Goal: Information Seeking & Learning: Find specific fact

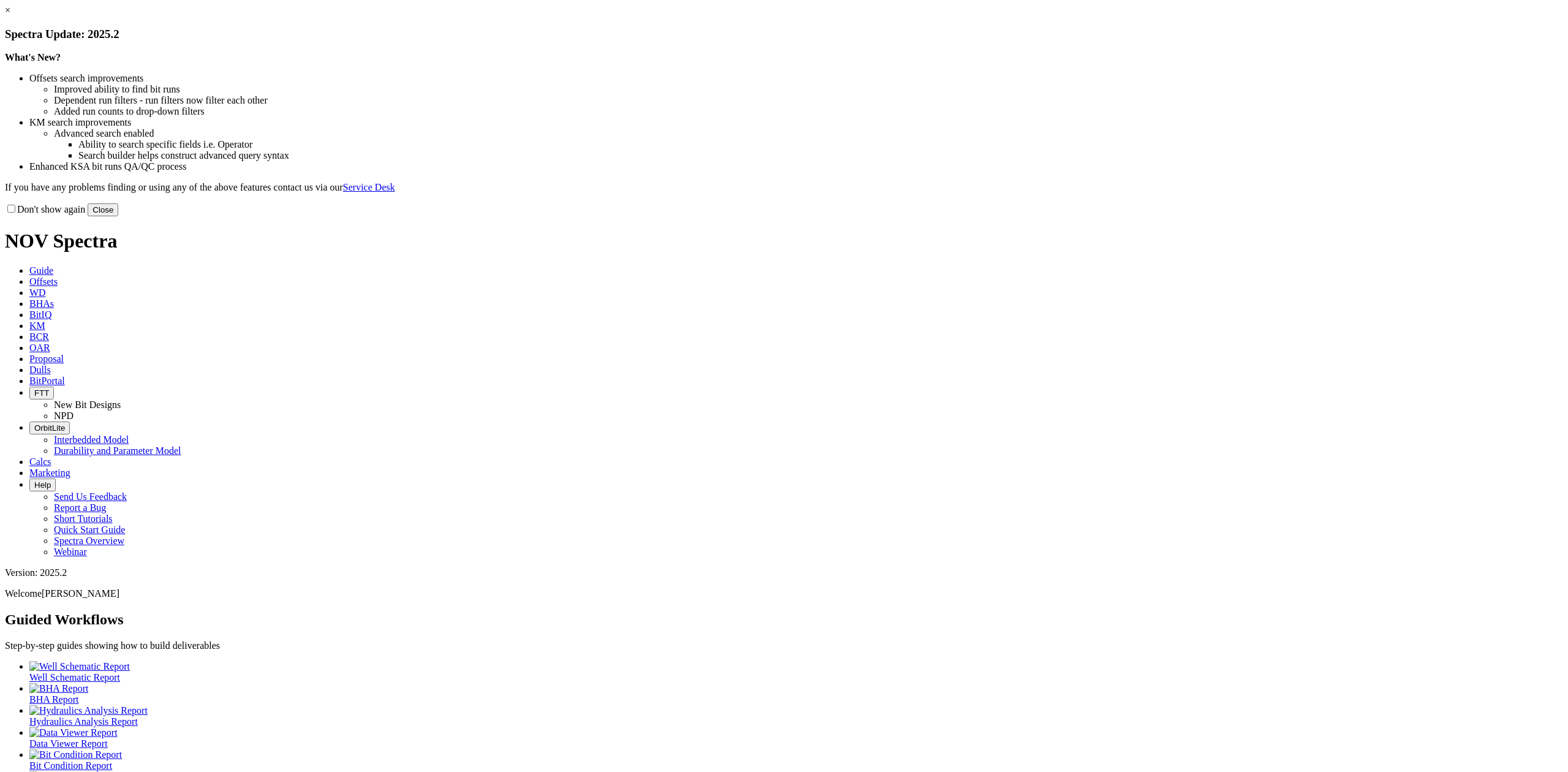
click at [119, 216] on button "Close" at bounding box center [103, 209] width 31 height 12
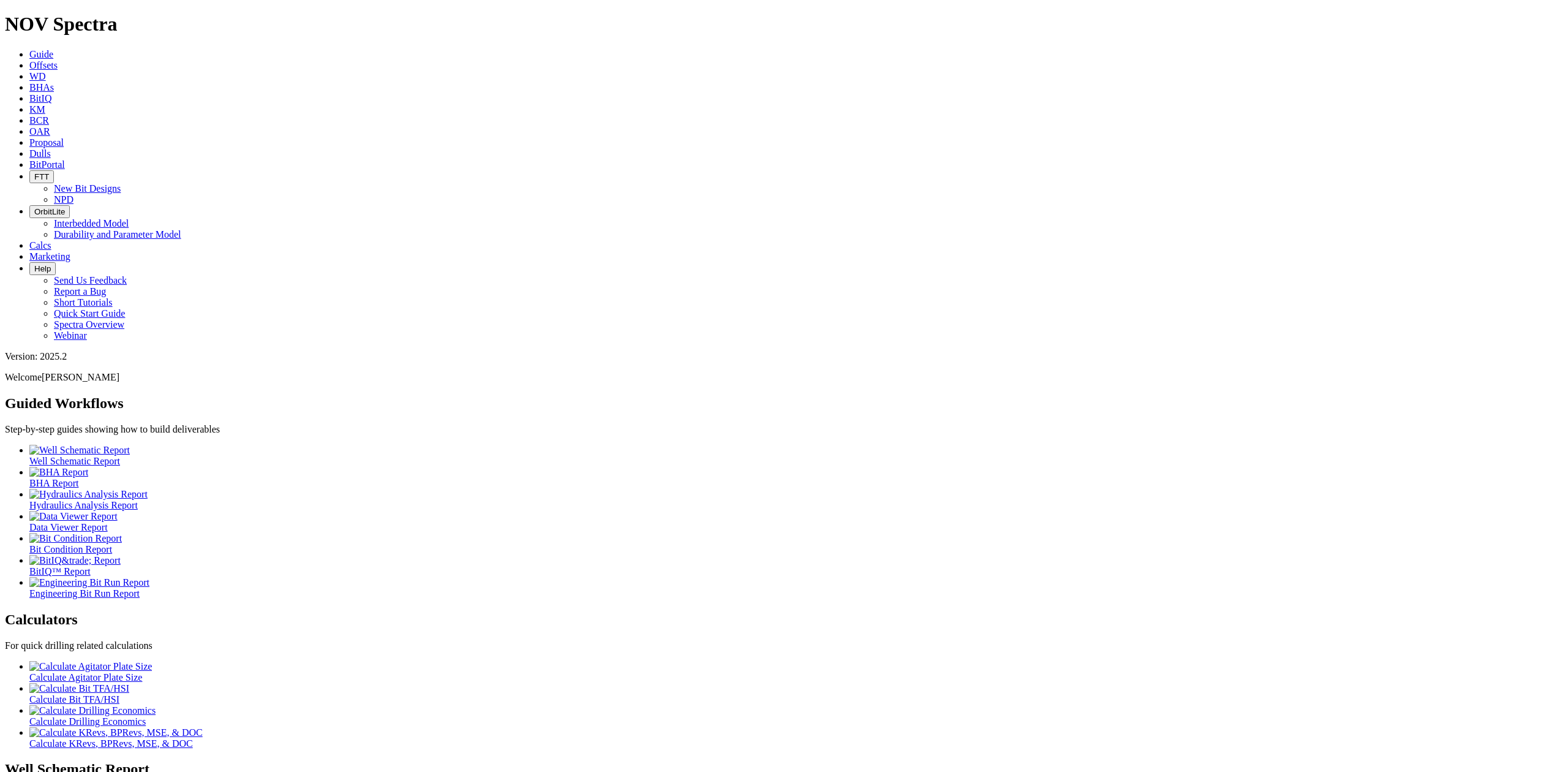
click at [30, 104] on icon at bounding box center [30, 109] width 0 height 11
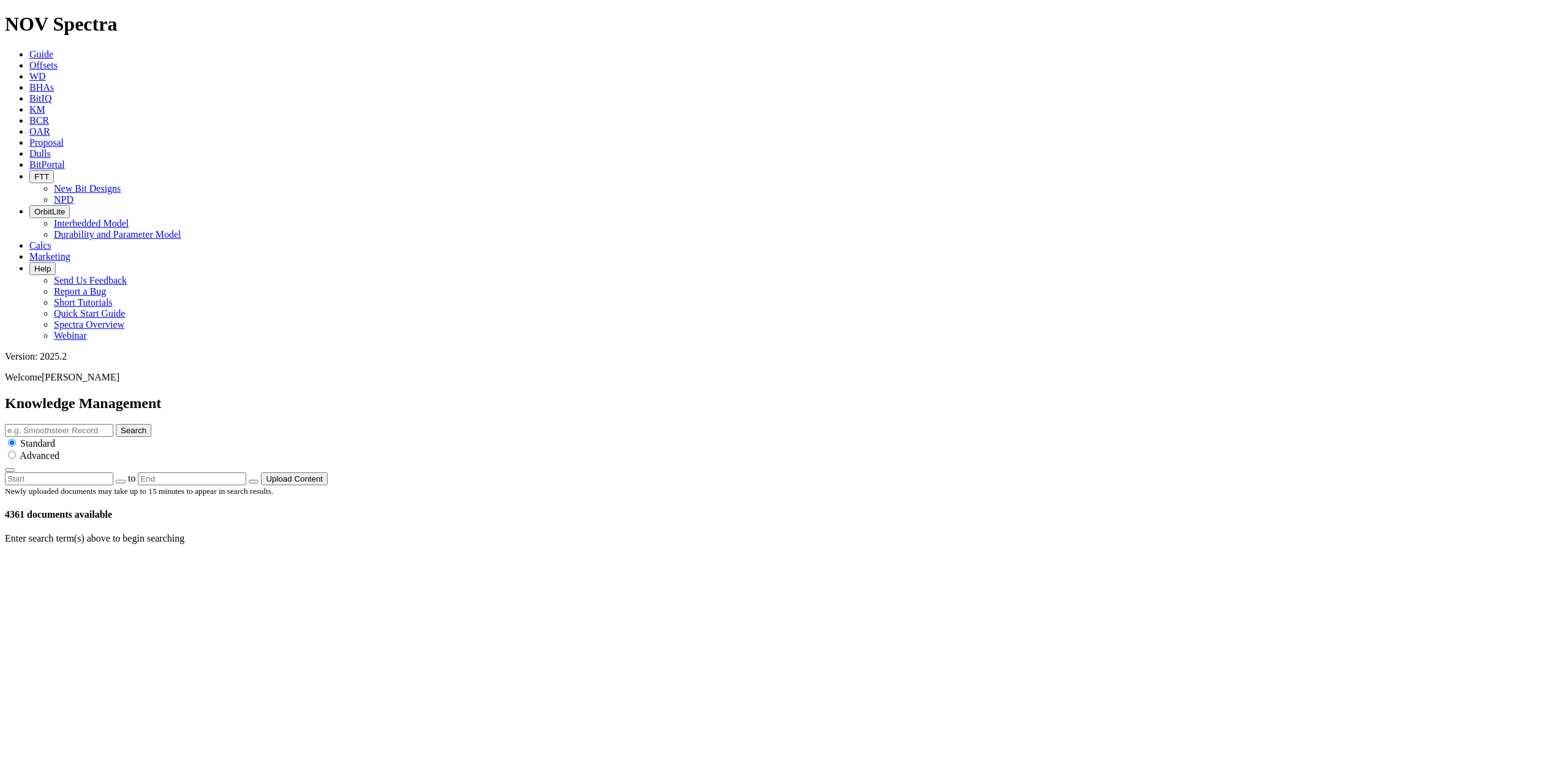
click at [113, 424] on input "text" at bounding box center [58, 430] width 108 height 12
type input "DLR"
click at [151, 424] on button "Search" at bounding box center [133, 430] width 35 height 12
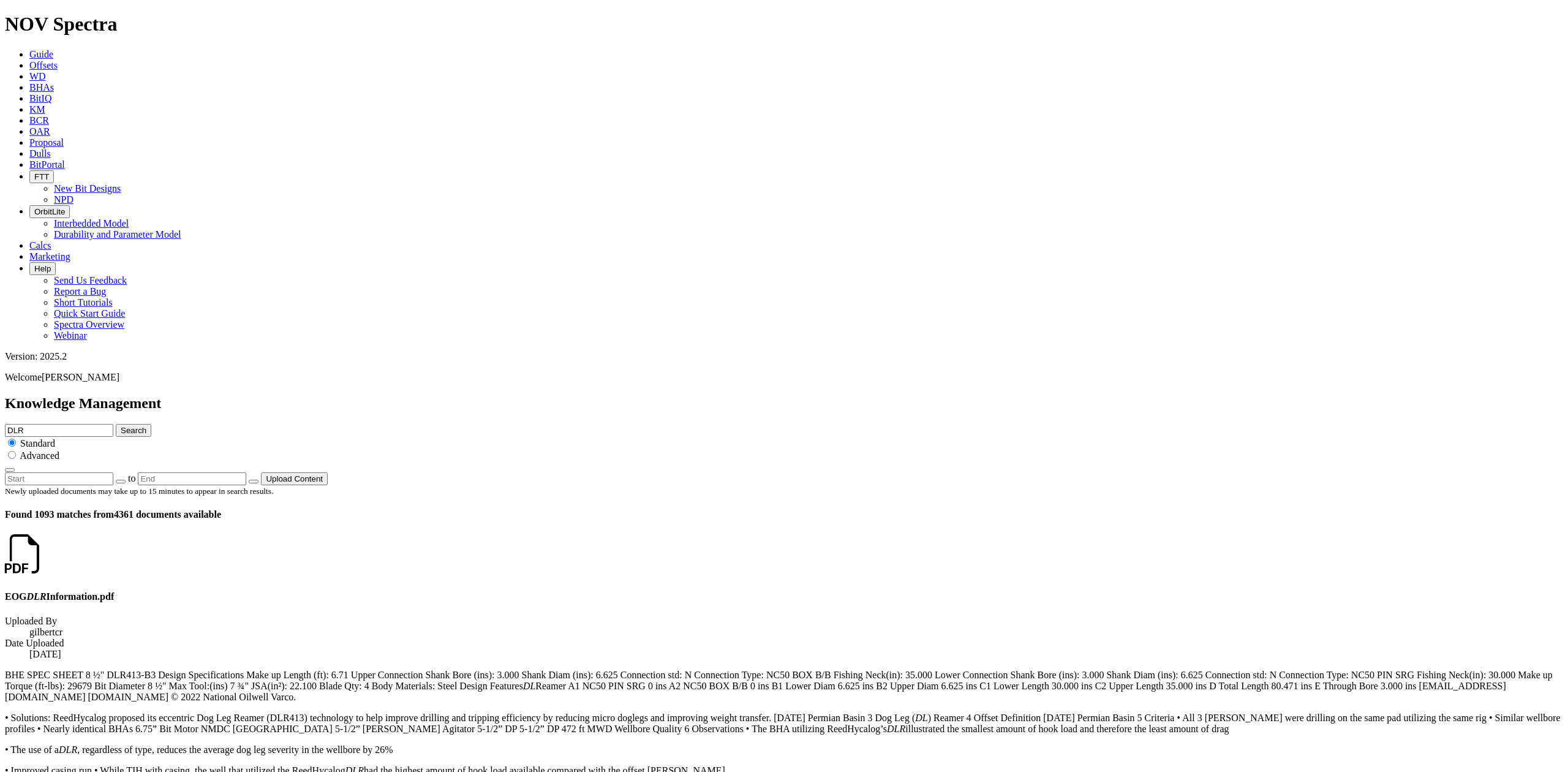
click at [113, 424] on input "DLR" at bounding box center [58, 430] width 108 height 12
click at [113, 424] on input "DLR performace summary" at bounding box center [58, 430] width 108 height 12
click at [113, 424] on input "DLR performance summary" at bounding box center [58, 430] width 108 height 12
type input "DLR performance summary"
click at [151, 424] on button "Search" at bounding box center [133, 430] width 35 height 12
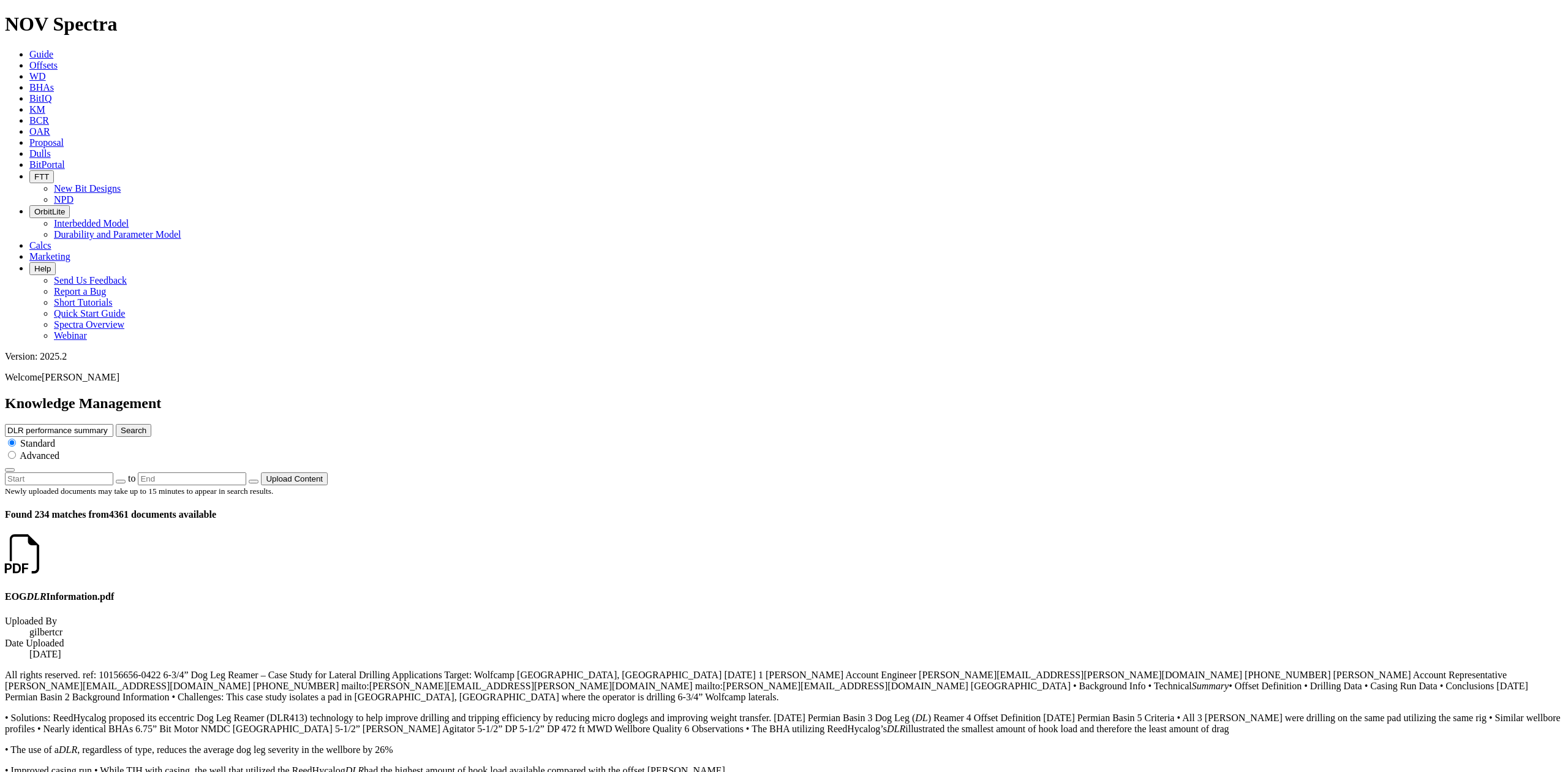
click at [44, 560] on icon at bounding box center [44, 565] width 0 height 11
click at [16, 451] on input "radio" at bounding box center [11, 455] width 8 height 8
radio input "true"
radio input "false"
click at [10, 470] on icon "button" at bounding box center [10, 470] width 0 height 0
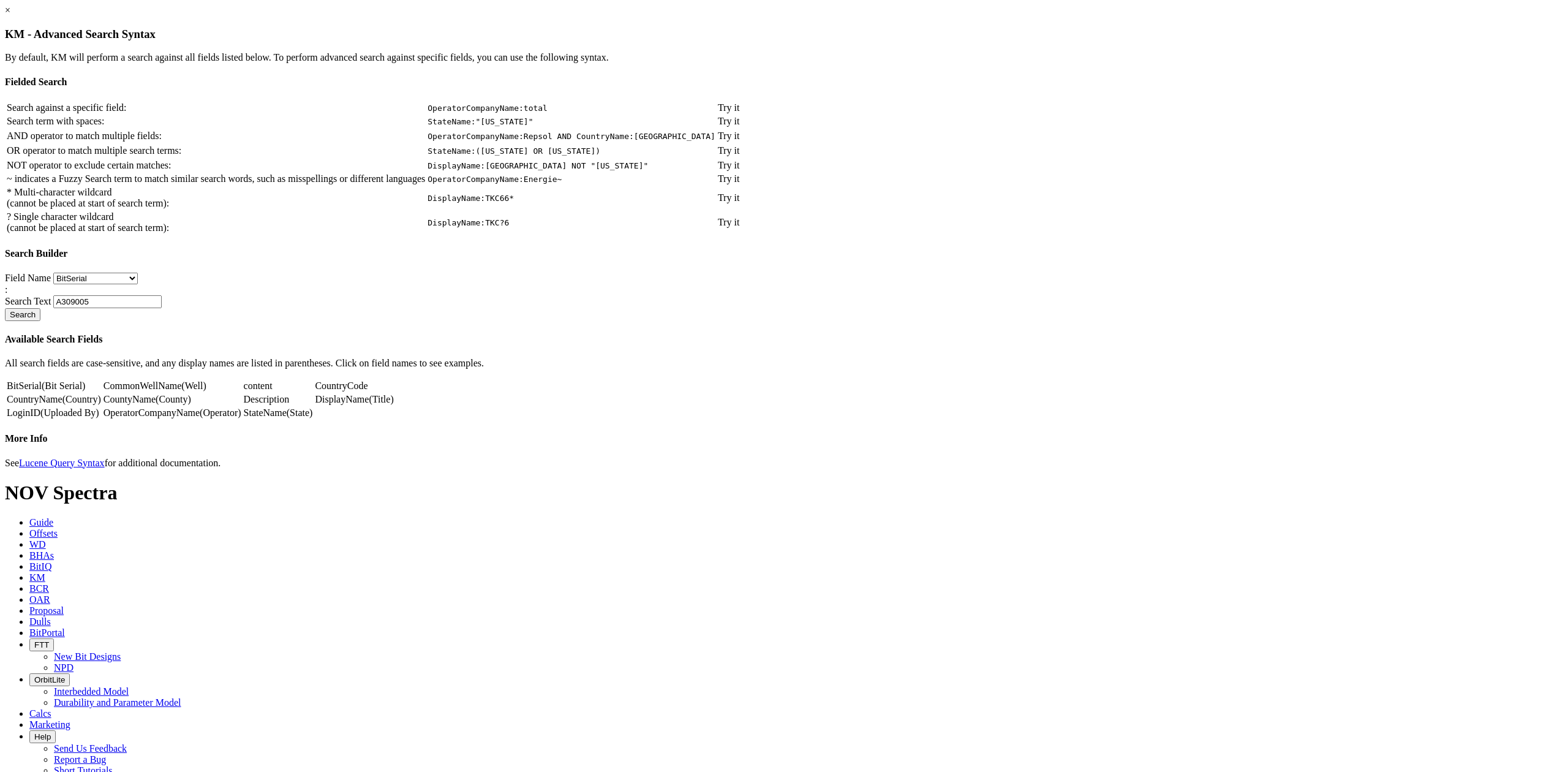
click at [369, 404] on link "DisplayName" at bounding box center [342, 399] width 54 height 11
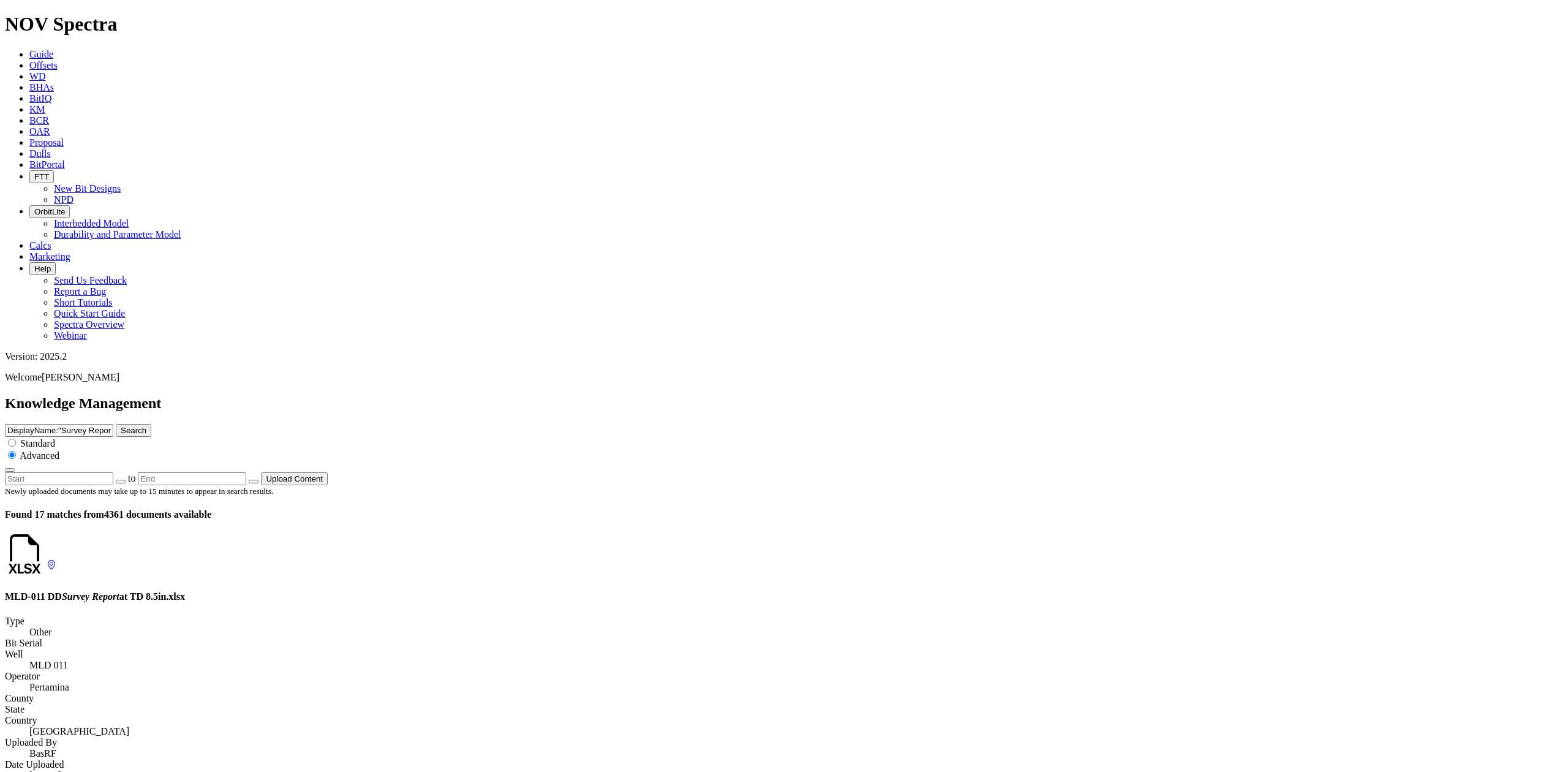
drag, startPoint x: 1035, startPoint y: 64, endPoint x: 1042, endPoint y: 76, distance: 13.9
click at [113, 424] on input "DisplayName:"Survey Report"" at bounding box center [58, 430] width 108 height 12
type input "DisplayName:"DLR""
click at [151, 424] on button "Search" at bounding box center [133, 430] width 35 height 12
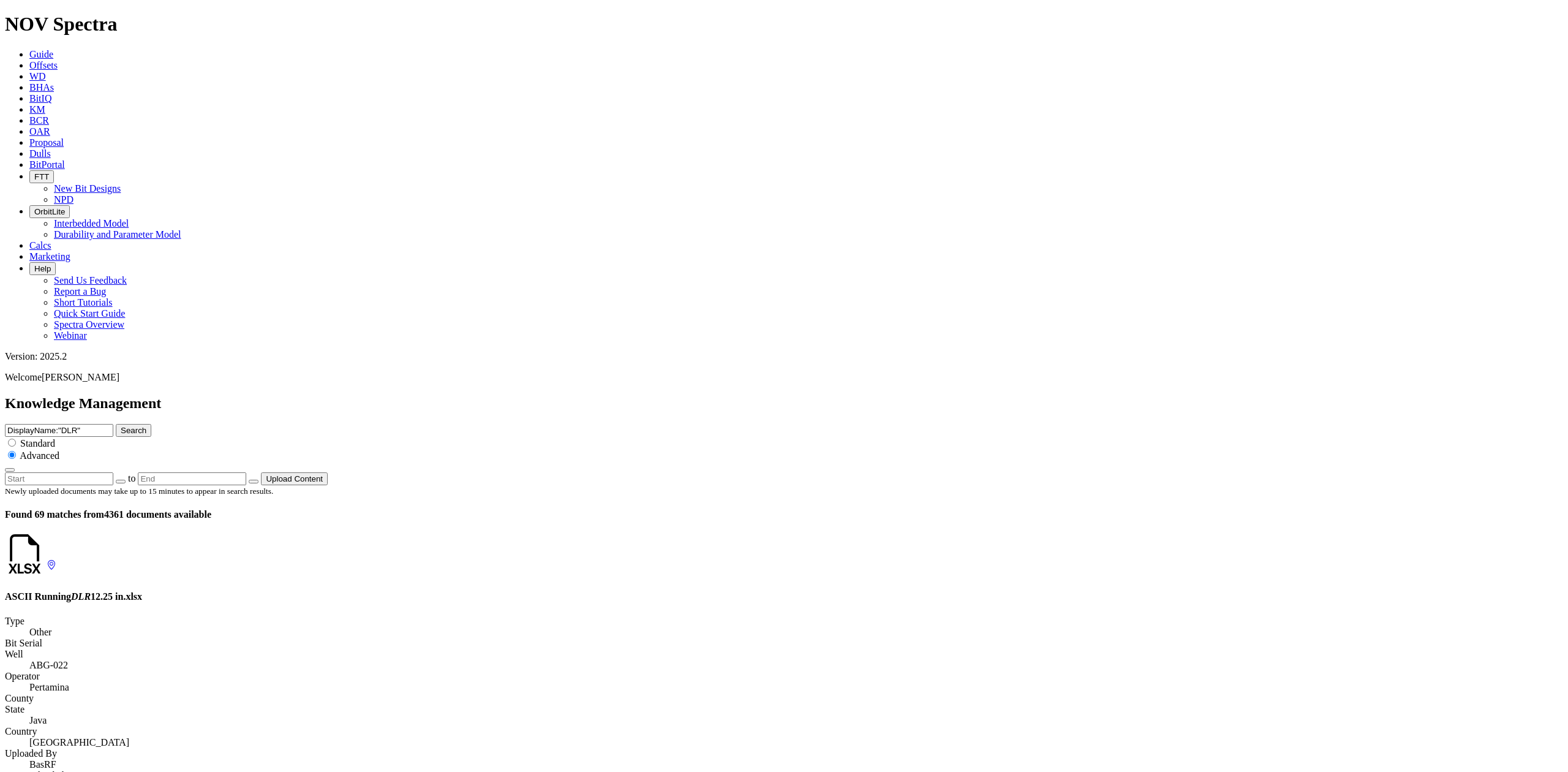
click at [113, 424] on input "DisplayName:"DLR"" at bounding box center [58, 430] width 108 height 12
type input "DisplayName:"DLR Performance Summary""
click at [151, 424] on button "Search" at bounding box center [133, 430] width 35 height 12
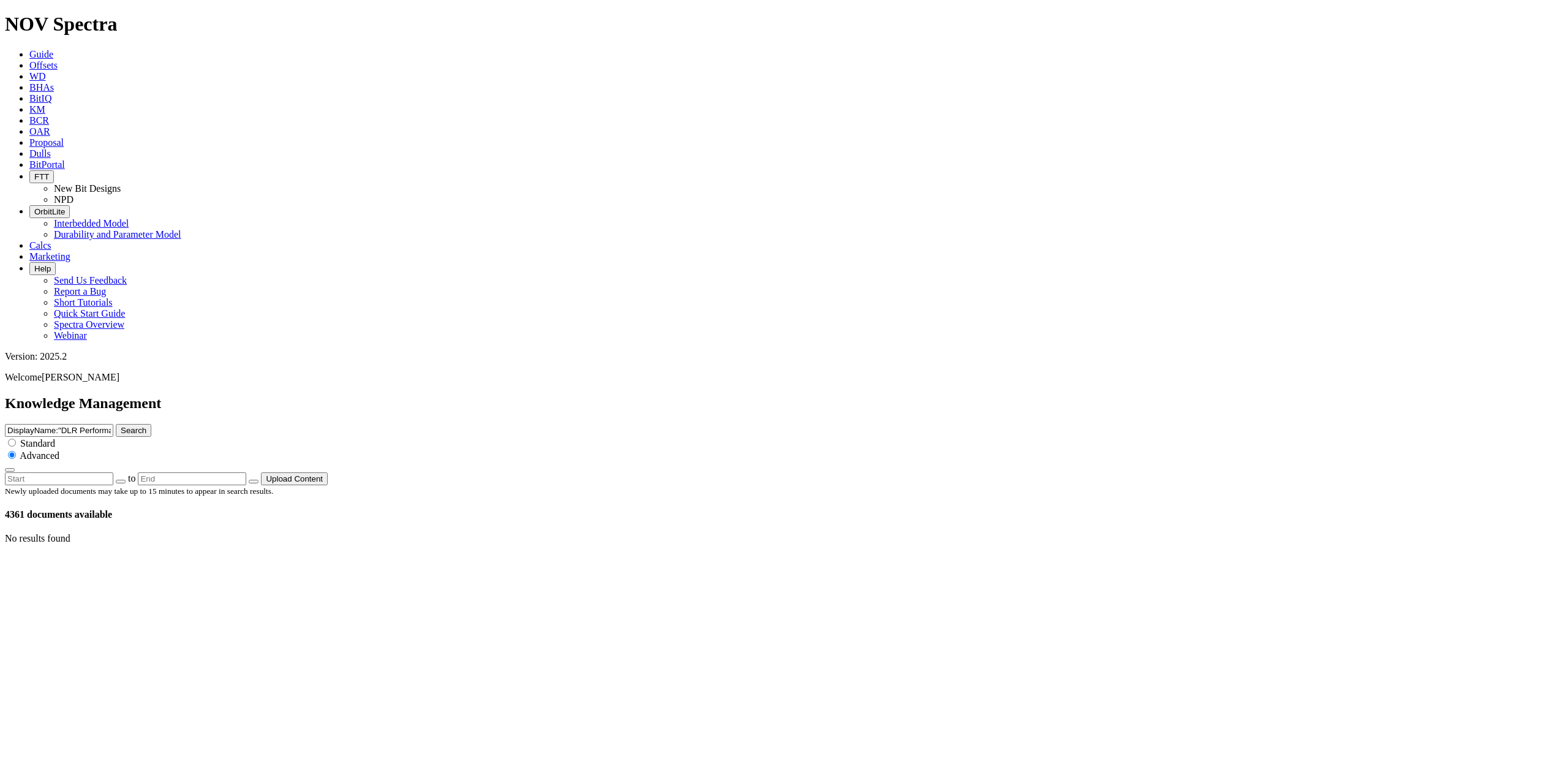
click at [113, 424] on input "DisplayName:"DLR Performance Summary"" at bounding box center [58, 430] width 108 height 12
type input "DisplayName:"DLR Performance""
click at [151, 424] on button "Search" at bounding box center [133, 430] width 35 height 12
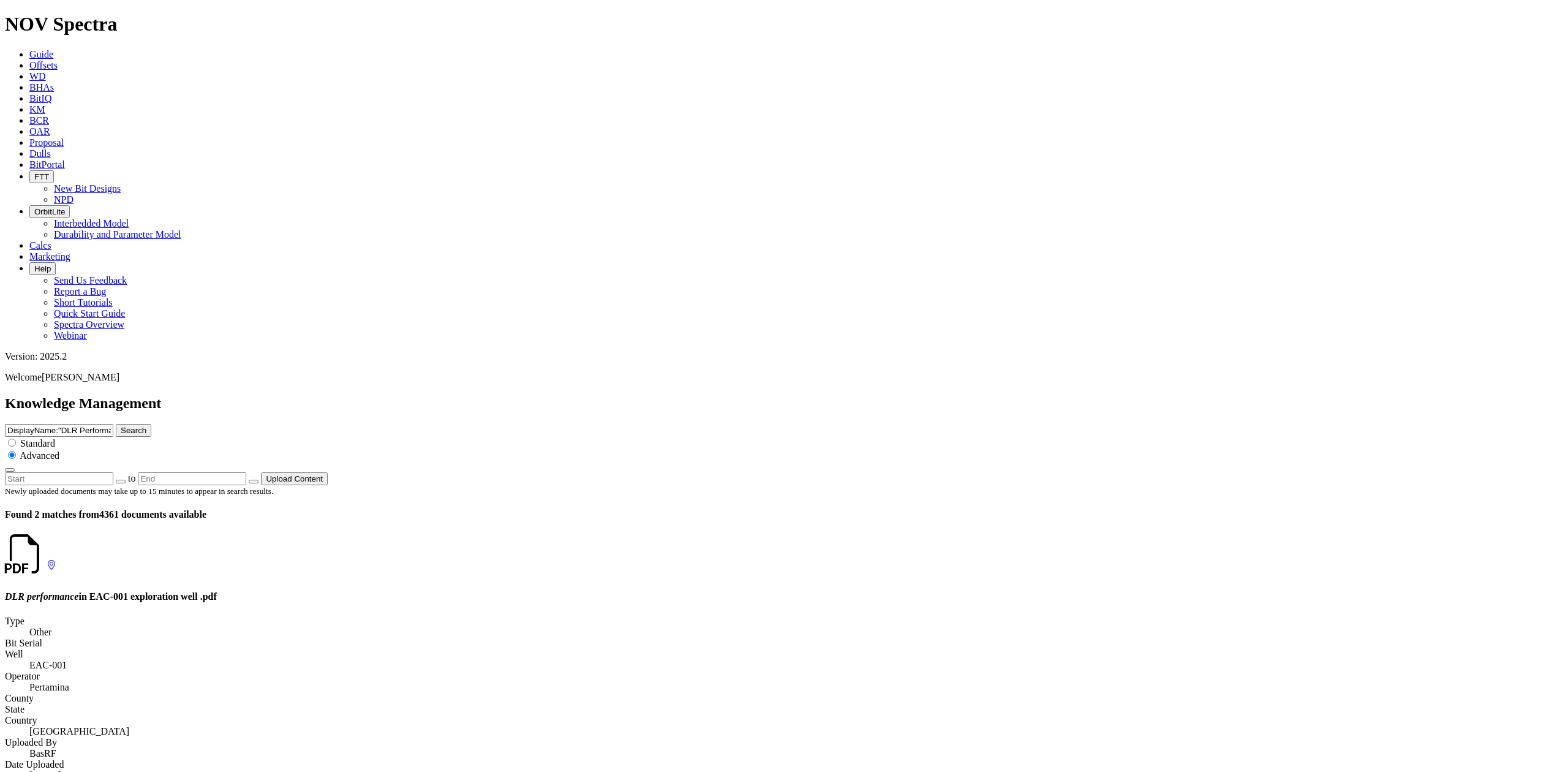
click at [113, 424] on input "DisplayName:"DLR Performance"" at bounding box center [58, 430] width 108 height 12
type input "DisplayName:"DLR""
click at [151, 424] on button "Search" at bounding box center [133, 430] width 35 height 12
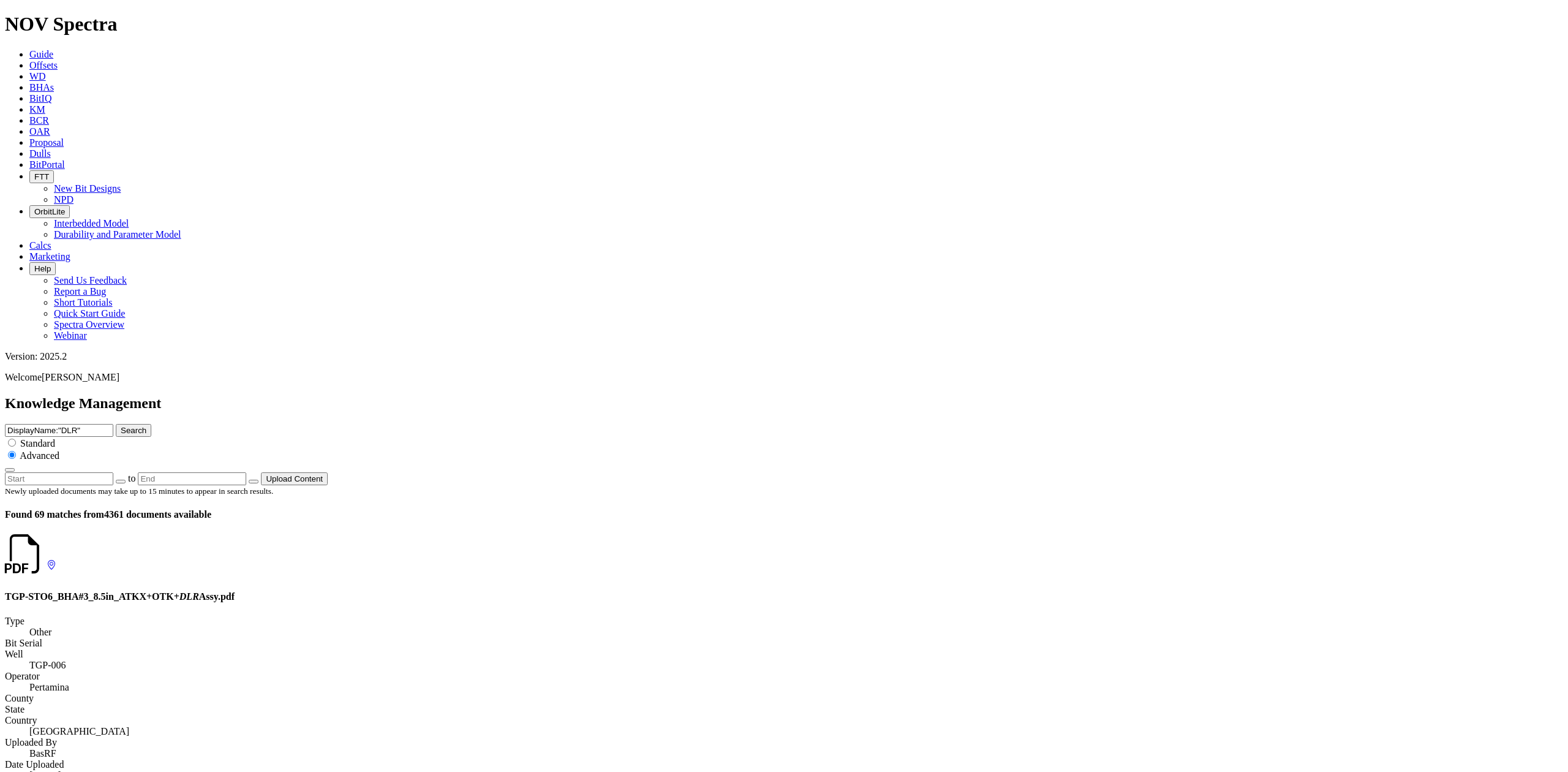
scroll to position [1062, 0]
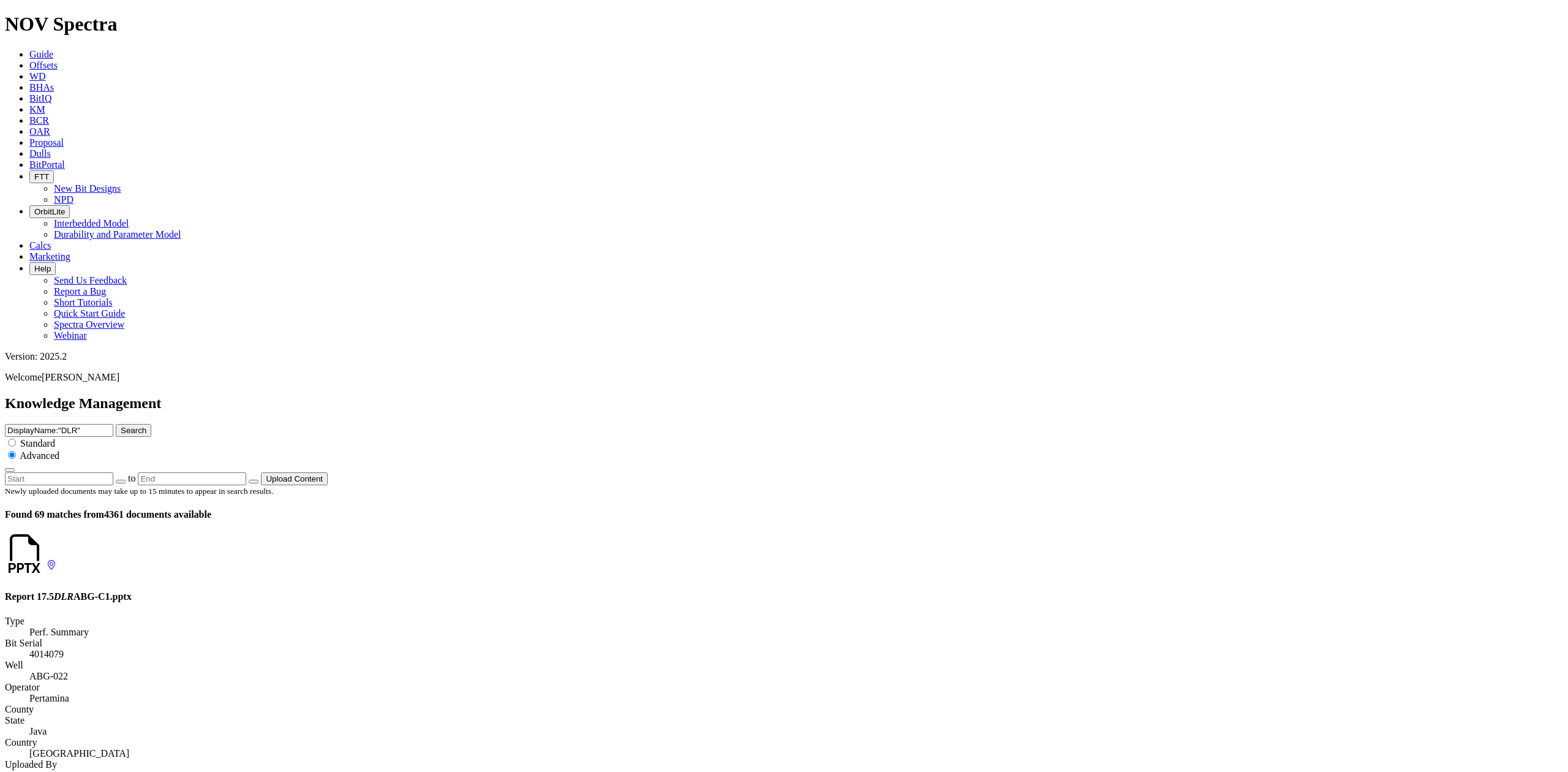
scroll to position [1497, 0]
click at [47, 560] on link at bounding box center [47, 565] width 0 height 11
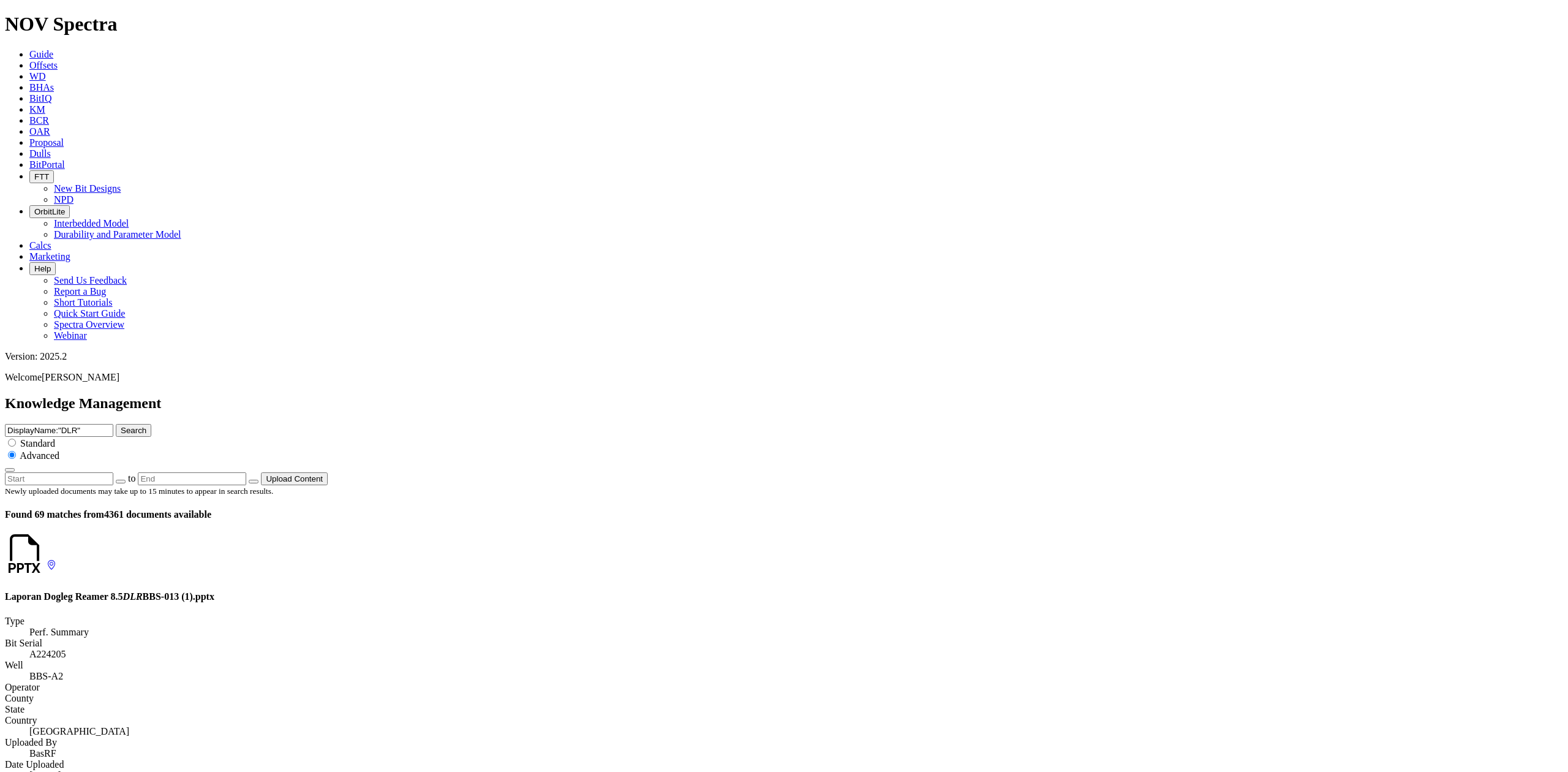
scroll to position [1423, 0]
click at [47, 560] on icon at bounding box center [47, 565] width 0 height 11
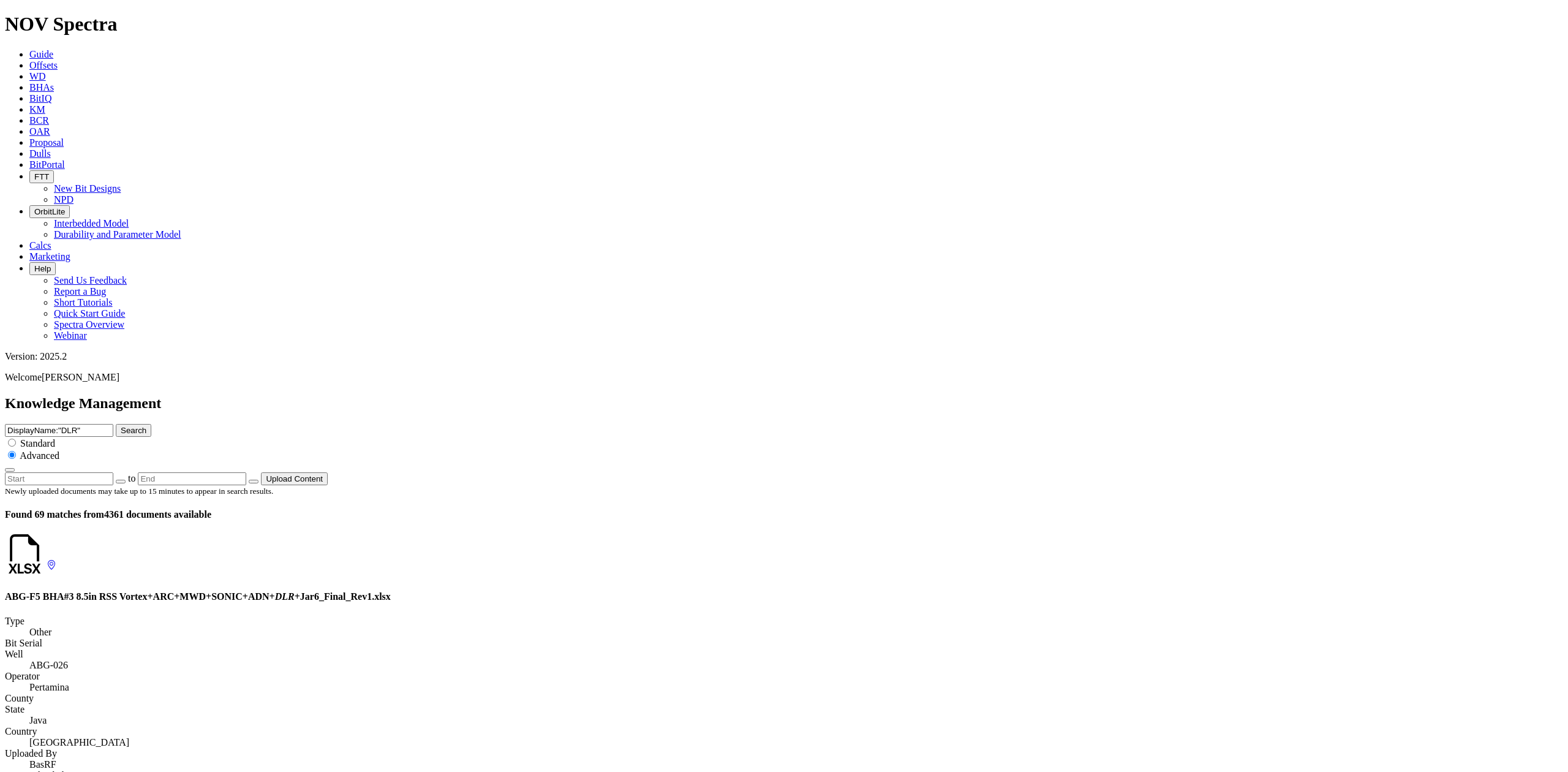
click at [113, 424] on input "DisplayName:"DLR"" at bounding box center [58, 430] width 108 height 12
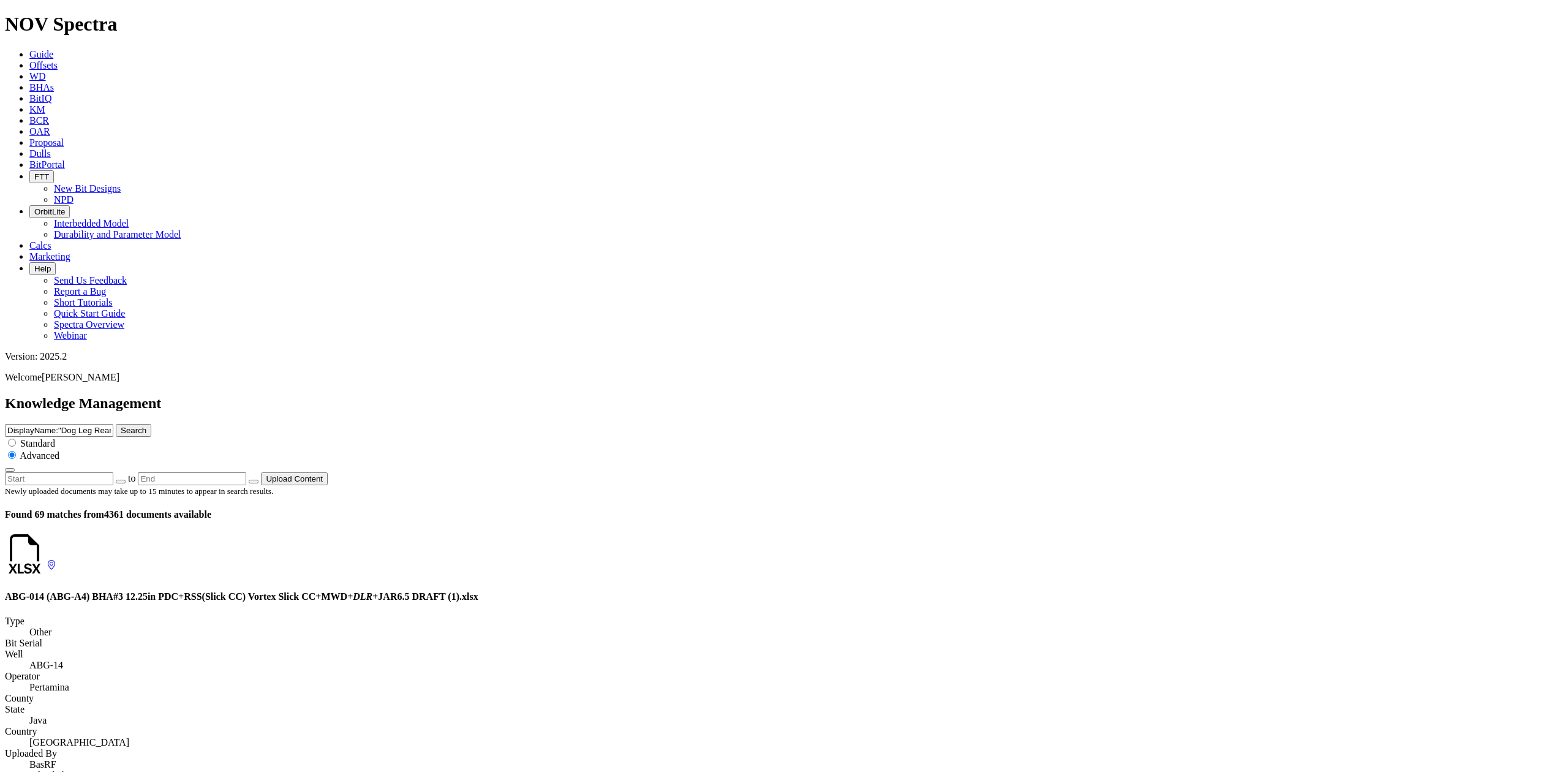
type input "DisplayName:"Dog Leg Reamer""
click at [151, 424] on button "Search" at bounding box center [133, 430] width 35 height 12
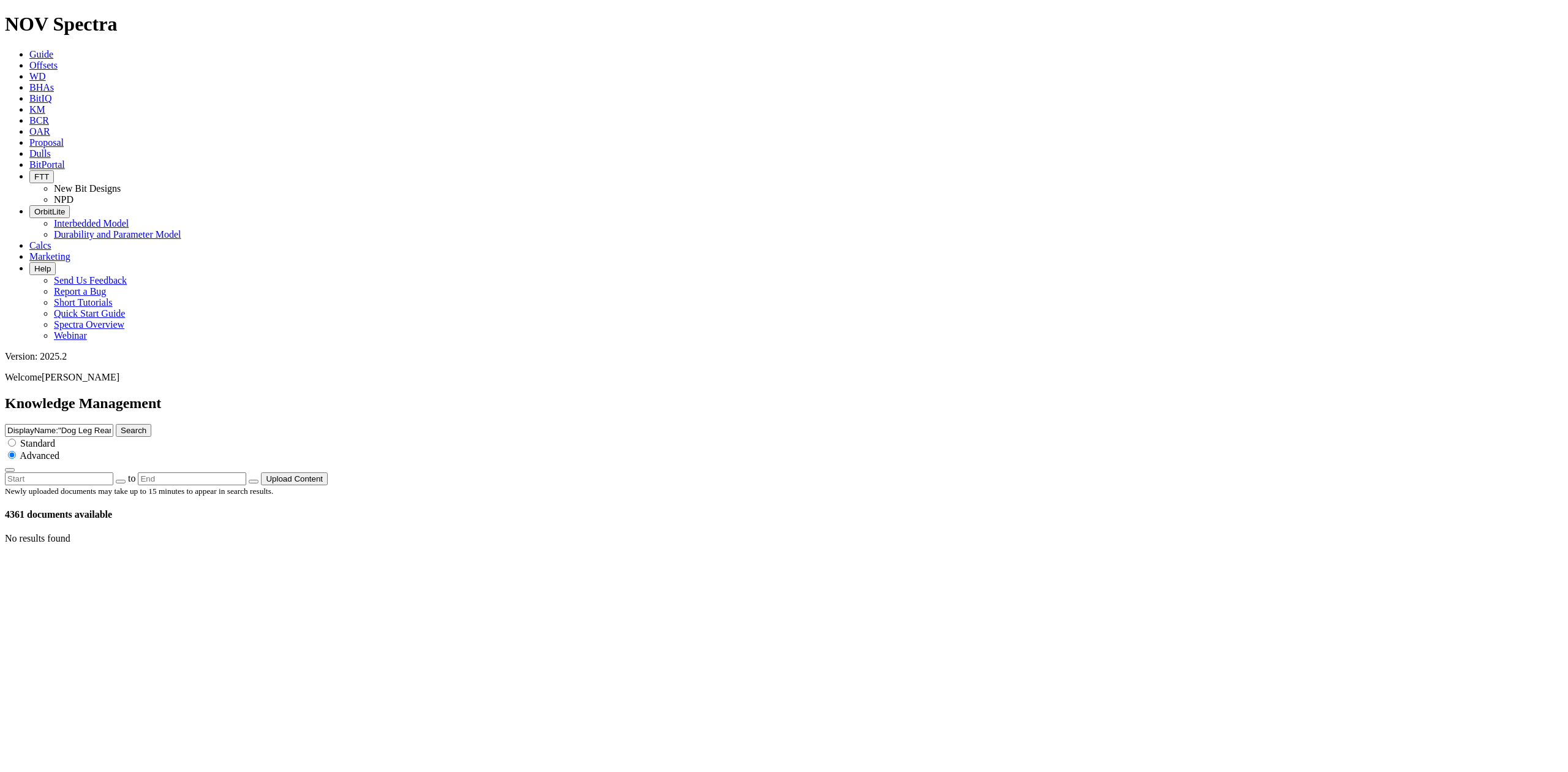
click at [151, 424] on button "Search" at bounding box center [133, 430] width 35 height 12
click at [1052, 437] on div "Standard" at bounding box center [784, 443] width 1558 height 12
click at [16, 439] on input "radio" at bounding box center [11, 443] width 8 height 8
radio input "true"
radio input "false"
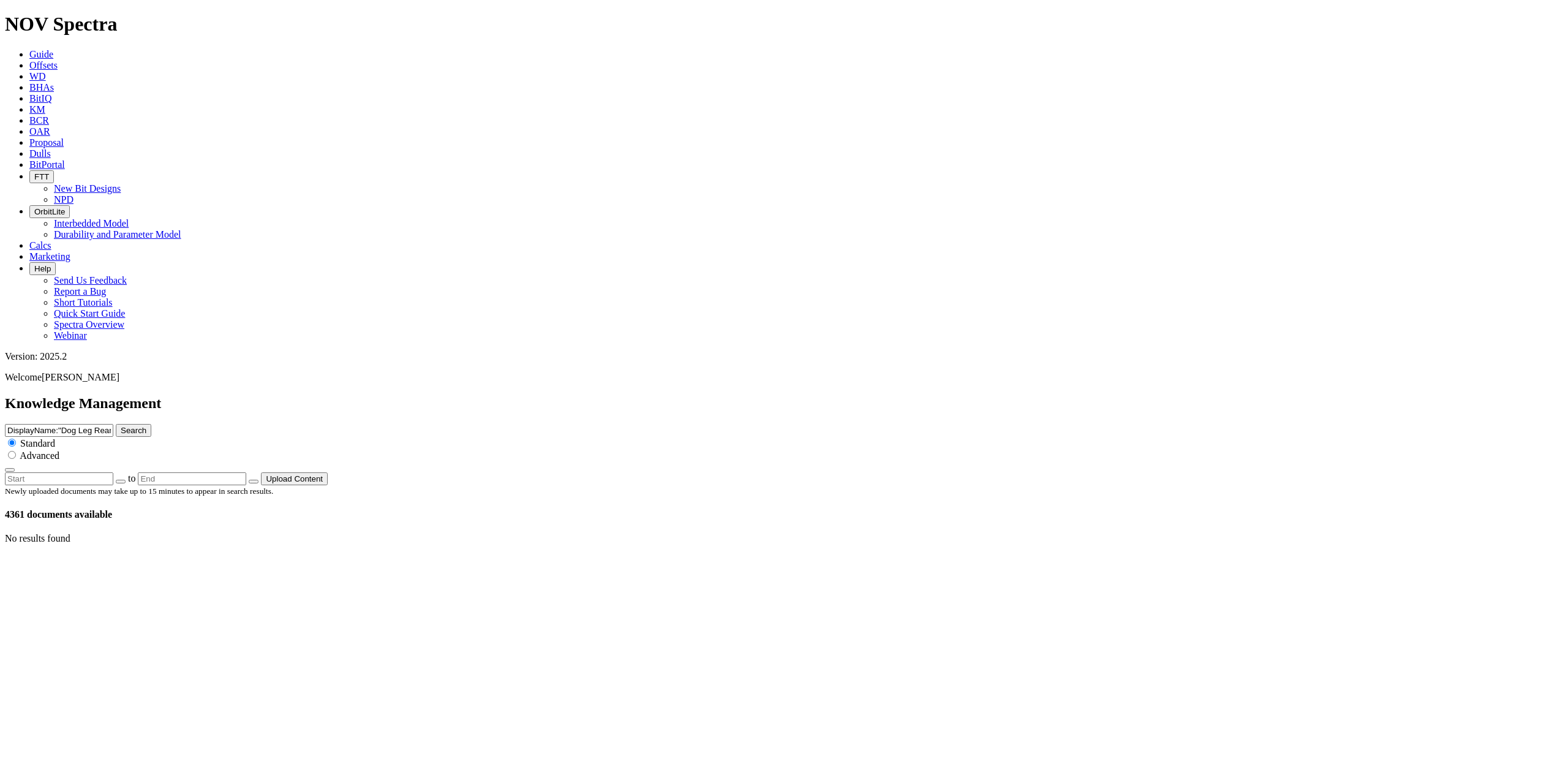
click at [151, 424] on button "Search" at bounding box center [133, 430] width 35 height 12
drag, startPoint x: 983, startPoint y: 65, endPoint x: 900, endPoint y: 64, distance: 83.0
click at [900, 396] on div "Knowledge Management DisplayName:"Dog Leg Reamer" Search Standard Advanced to U…" at bounding box center [784, 441] width 1558 height 90
click at [113, 424] on input "Dog Leg Reamer"" at bounding box center [58, 430] width 108 height 12
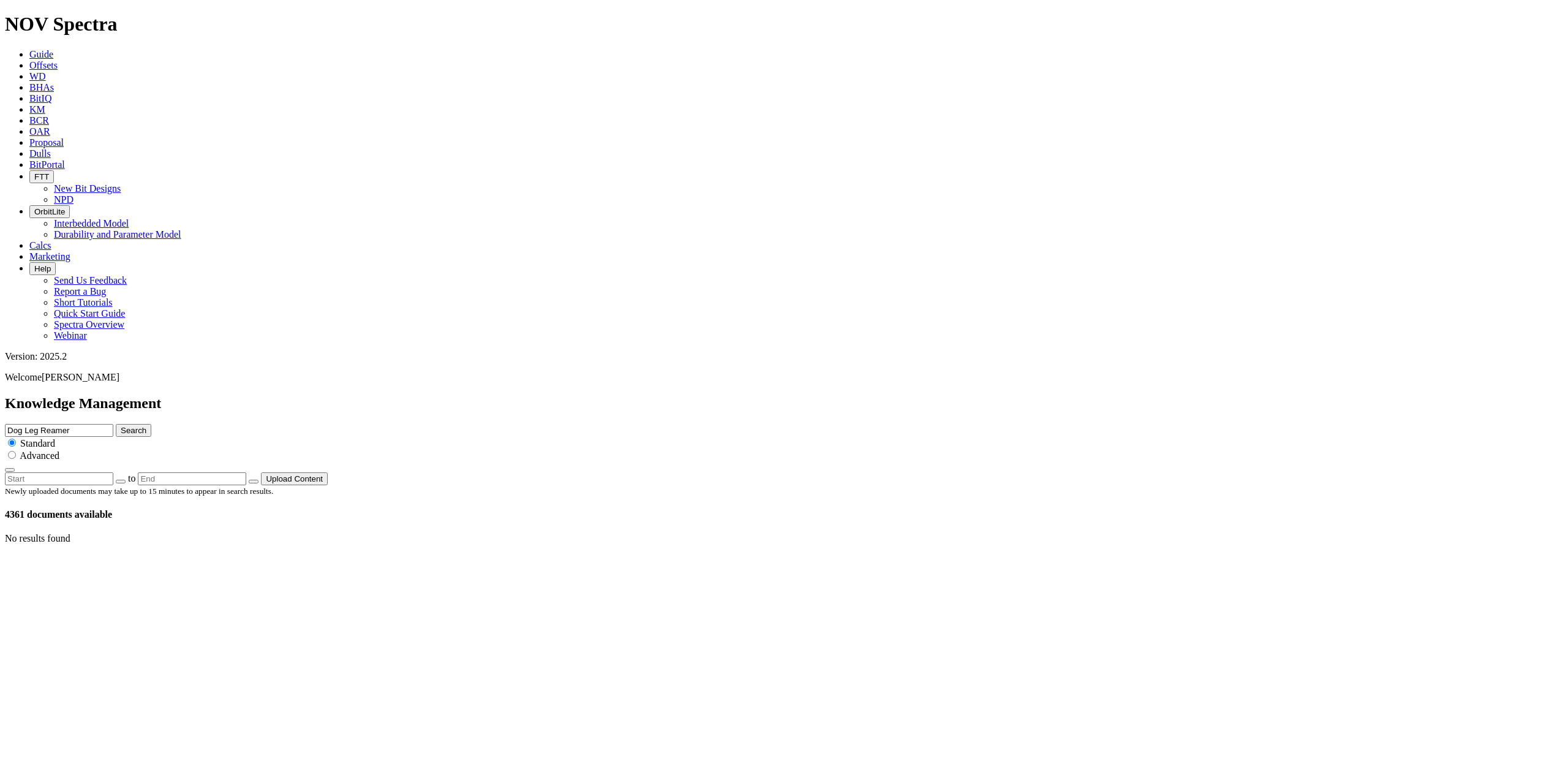
type input "Dog Leg Reamer"
click at [151, 424] on button "Search" at bounding box center [133, 430] width 35 height 12
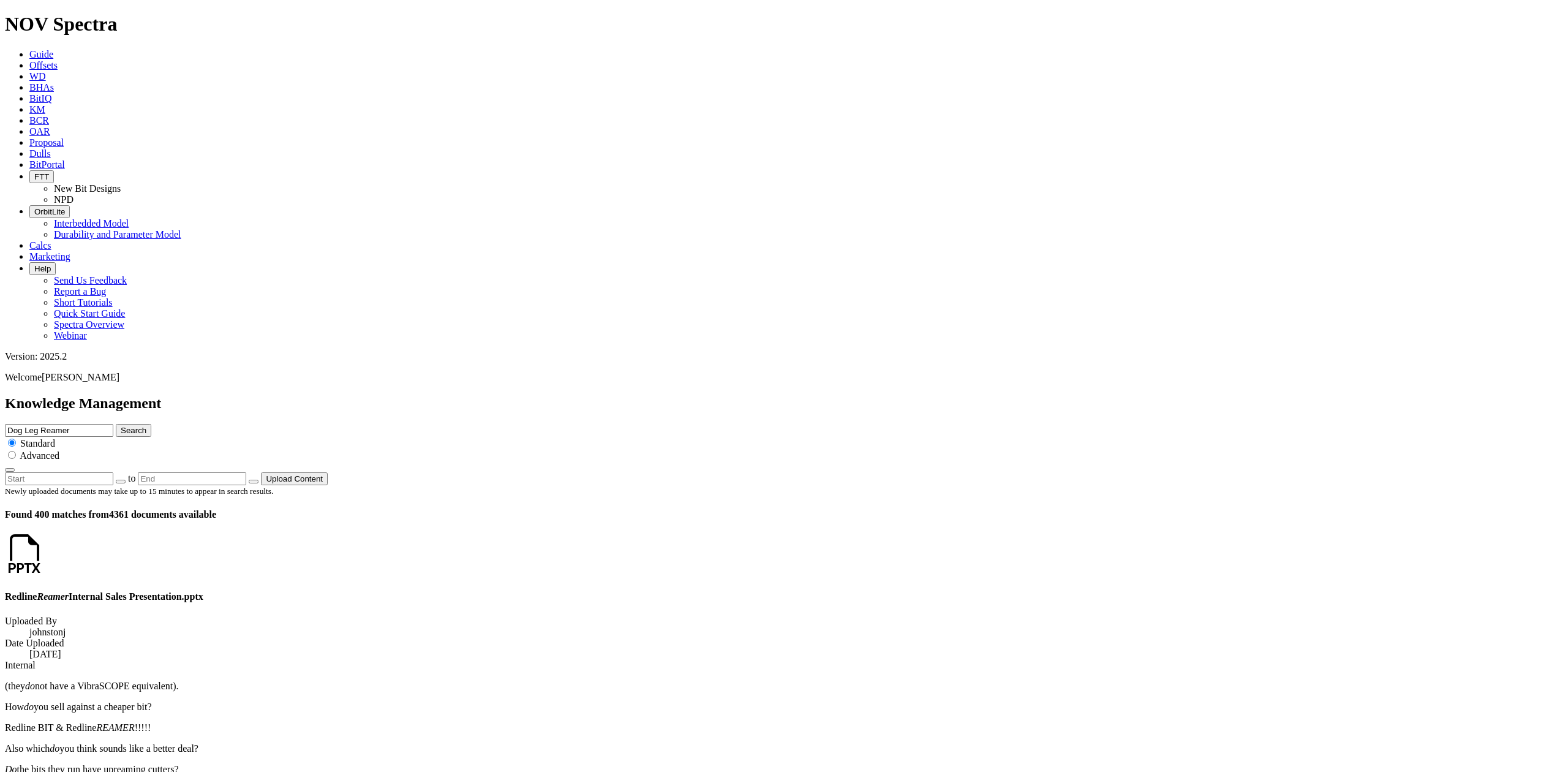
scroll to position [1756, 0]
click at [59, 450] on span "Advanced" at bounding box center [39, 455] width 40 height 11
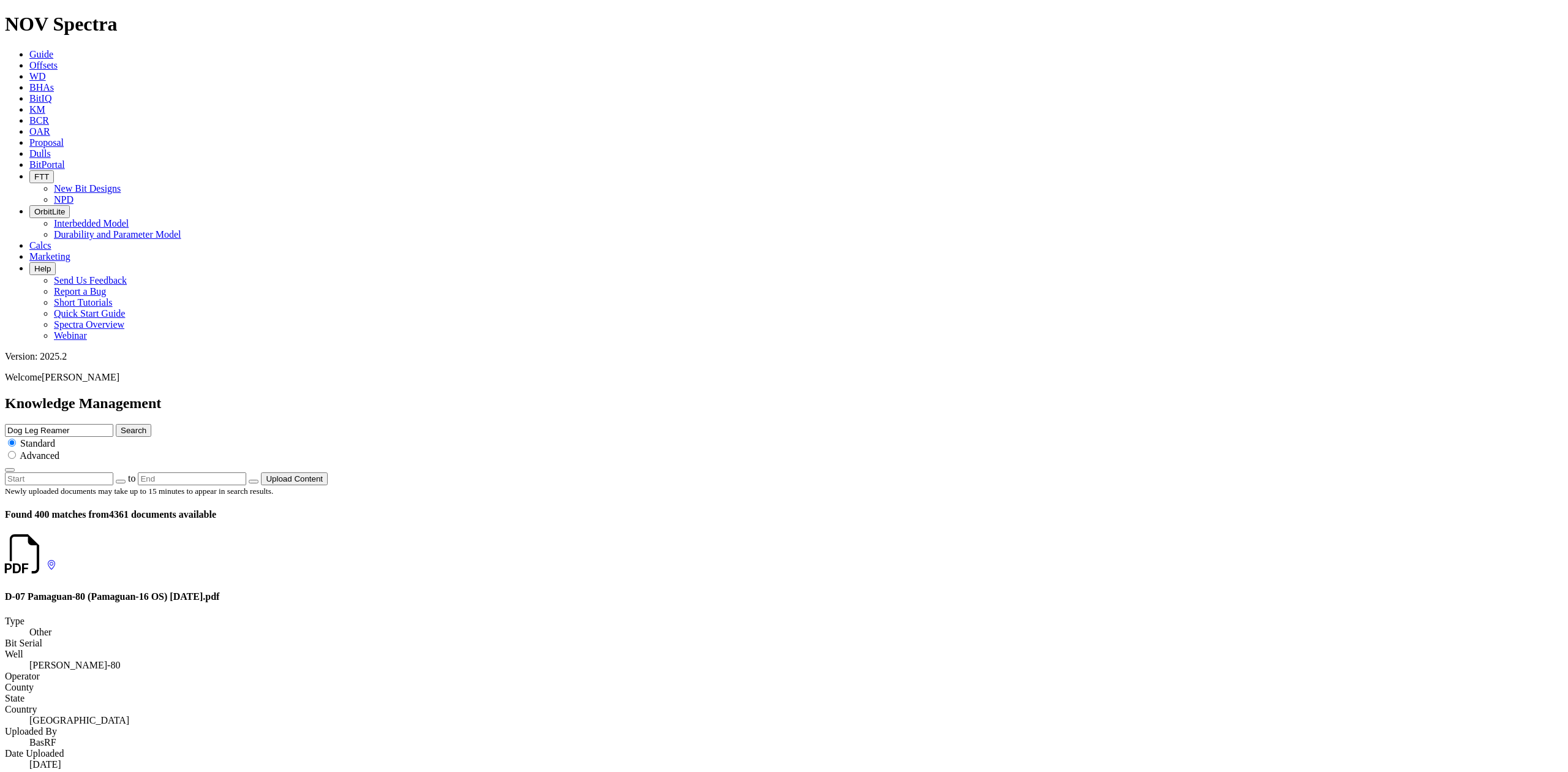
click at [10, 470] on icon "button" at bounding box center [10, 470] width 0 height 0
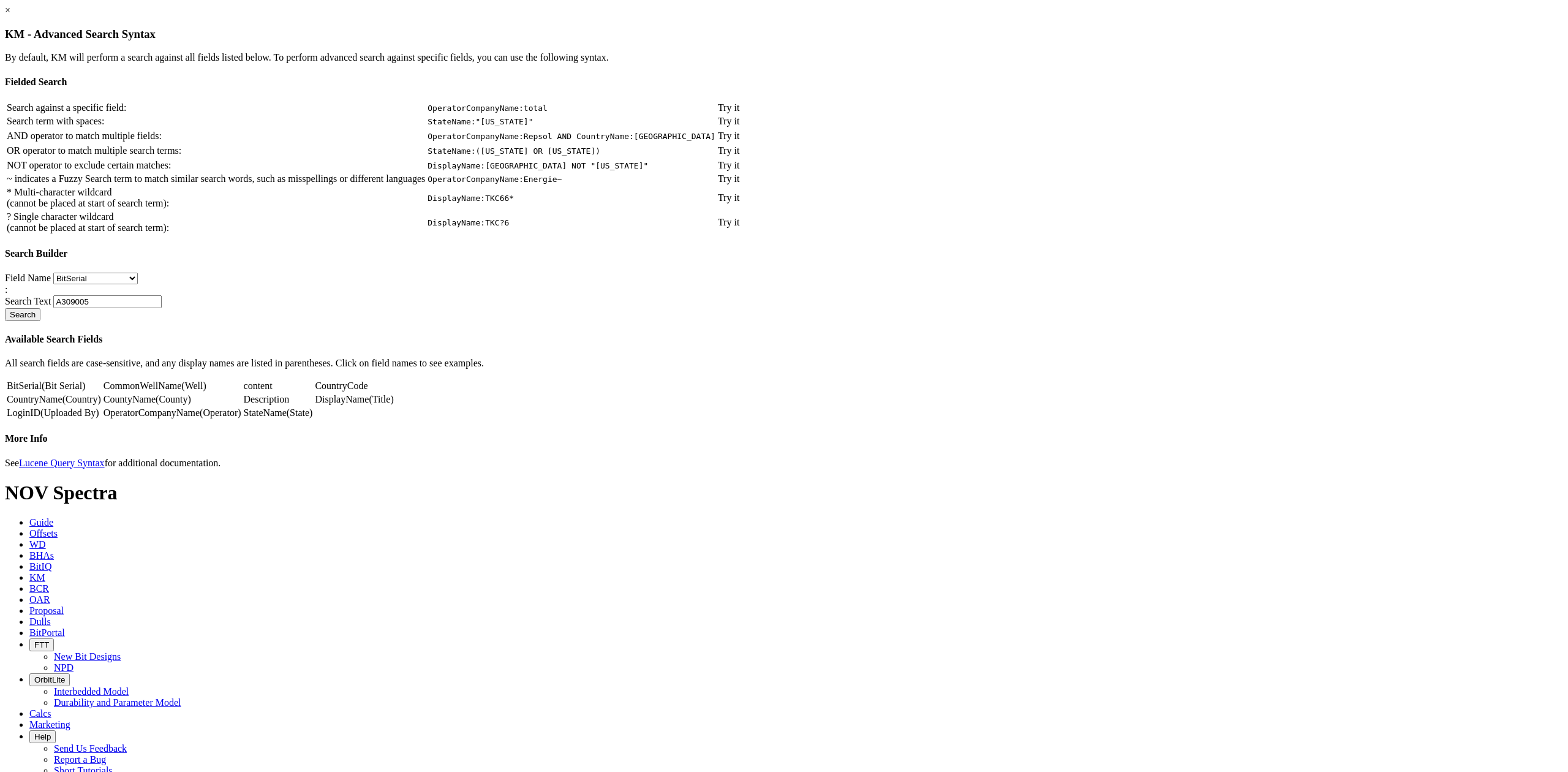
click at [290, 404] on link "Description" at bounding box center [267, 399] width 46 height 11
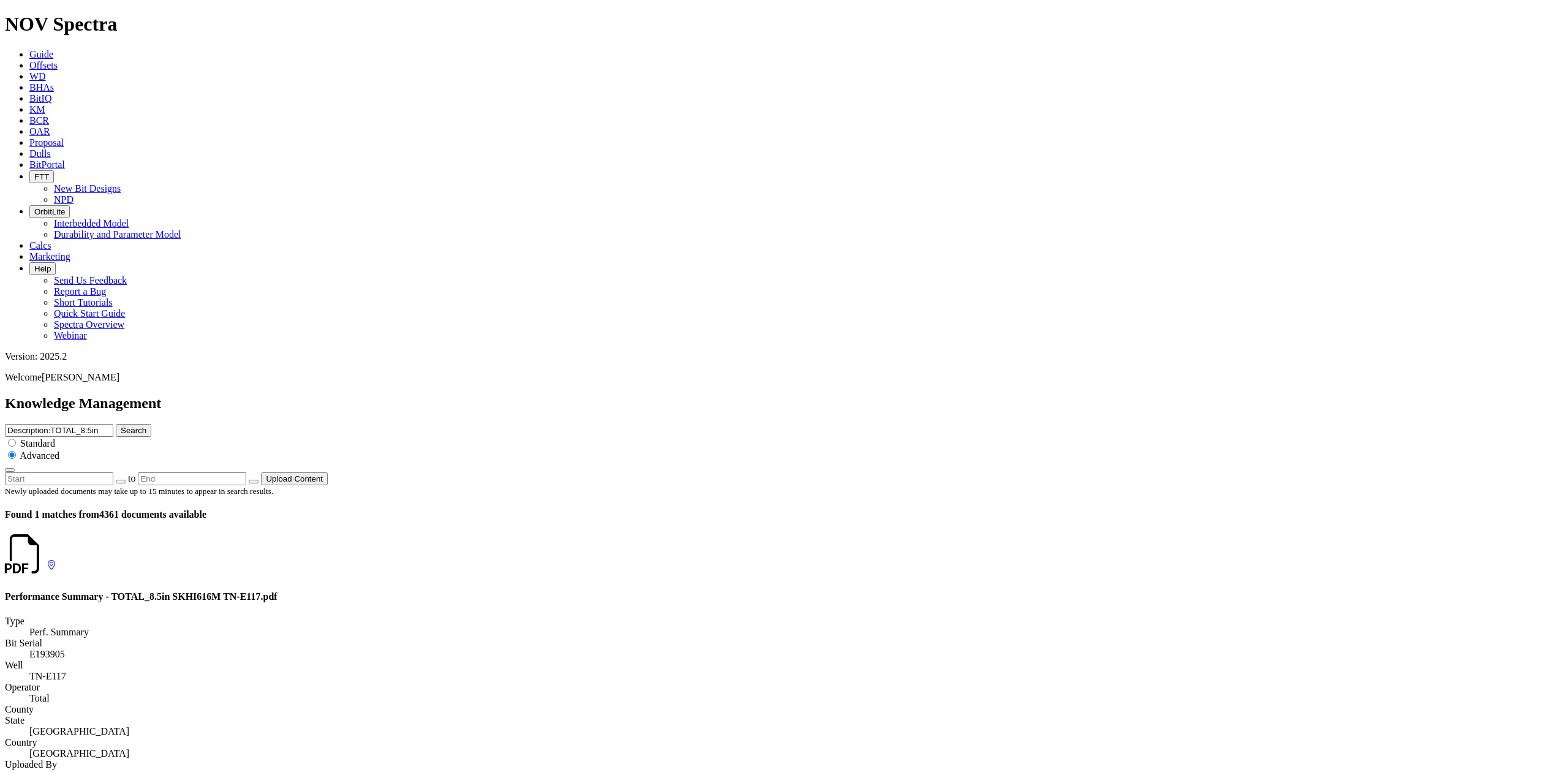
click at [113, 424] on input "Description:TOTAL_8.5in" at bounding box center [58, 430] width 108 height 12
drag, startPoint x: 1013, startPoint y: 64, endPoint x: 979, endPoint y: 65, distance: 34.0
click at [113, 424] on input "Description:TOTAL_8.5in" at bounding box center [58, 430] width 108 height 12
type input "Description:DLR"
click at [151, 424] on button "Search" at bounding box center [133, 430] width 35 height 12
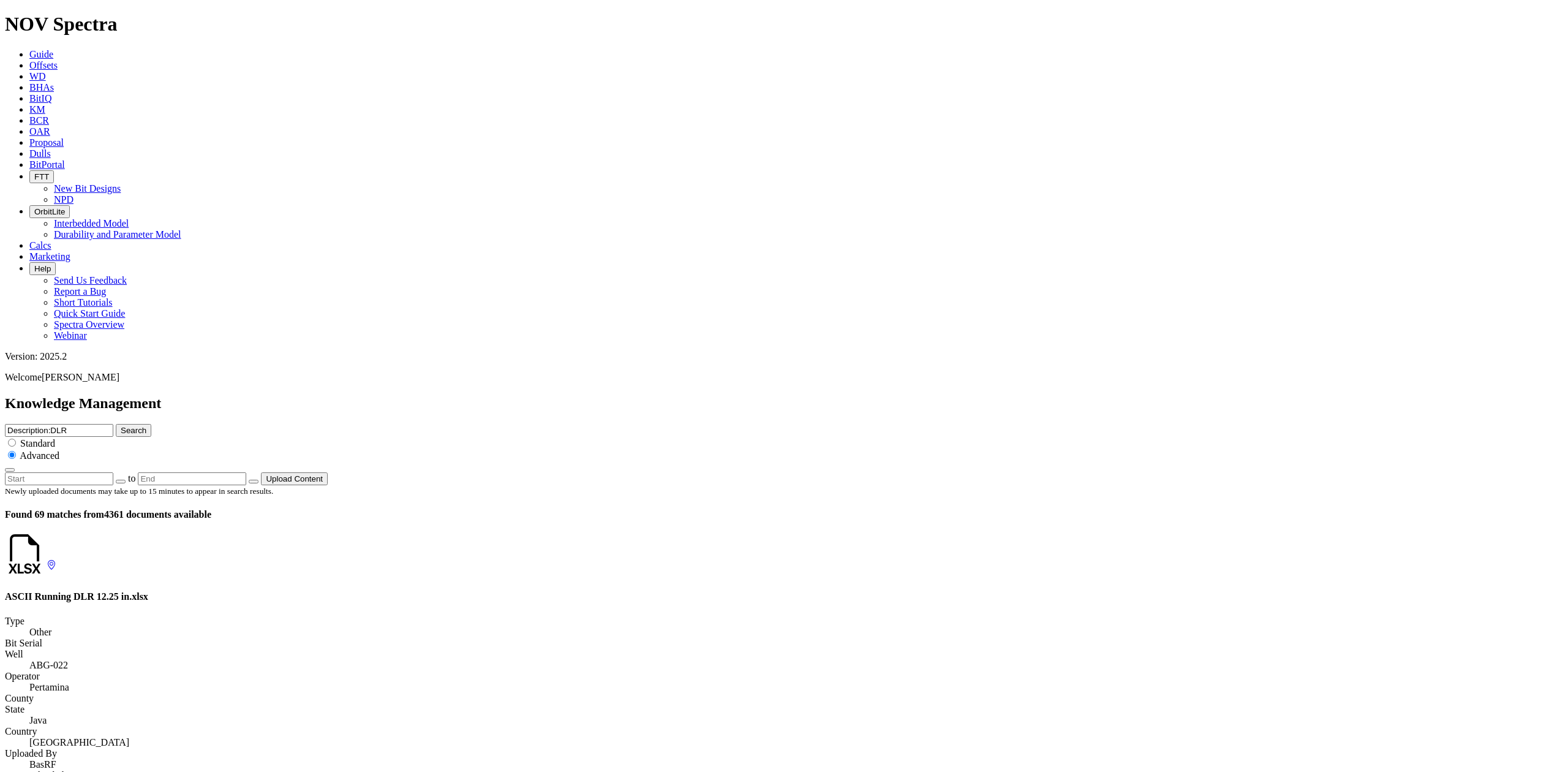
scroll to position [1378, 0]
click at [16, 439] on input "radio" at bounding box center [11, 443] width 8 height 8
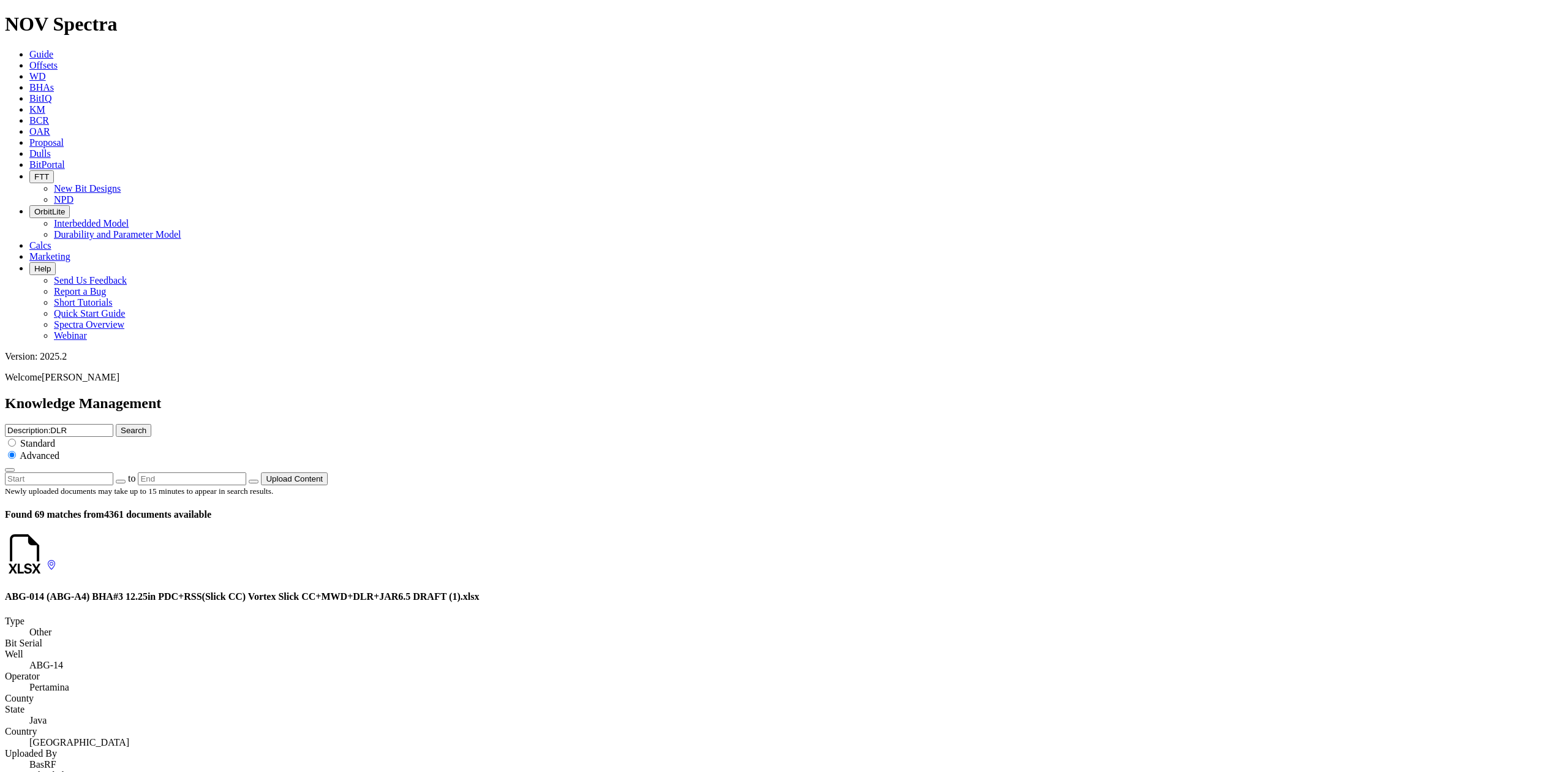
radio input "true"
radio input "false"
drag, startPoint x: 1066, startPoint y: 70, endPoint x: 849, endPoint y: 64, distance: 217.1
click at [849, 396] on div "Knowledge Management Description:DLR Search Standard Advanced to Upload Content" at bounding box center [784, 441] width 1558 height 90
type input "DLR"
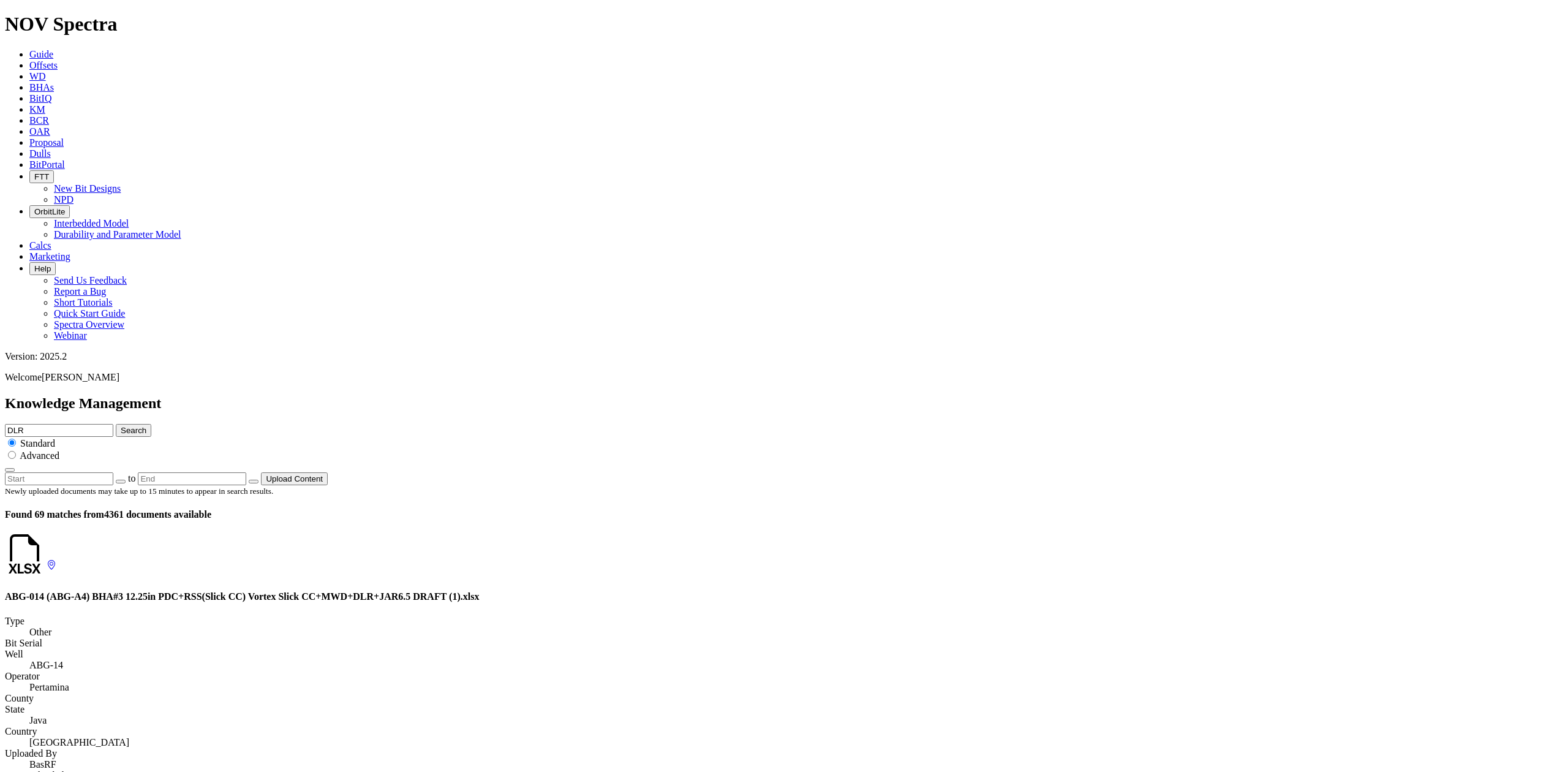
click at [151, 424] on button "Search" at bounding box center [133, 430] width 35 height 12
